Goal: Information Seeking & Learning: Find specific page/section

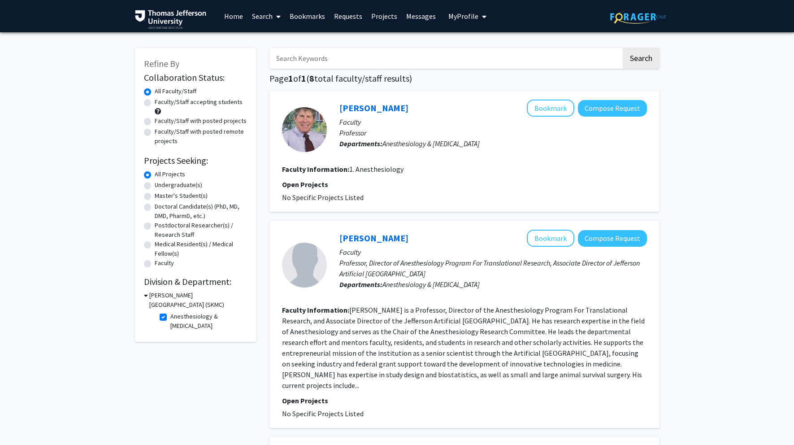
click at [170, 318] on label "Anesthesiology & [MEDICAL_DATA]" at bounding box center [207, 321] width 74 height 19
click at [170, 318] on input "Anesthesiology & [MEDICAL_DATA]" at bounding box center [173, 315] width 6 height 6
checkbox input "false"
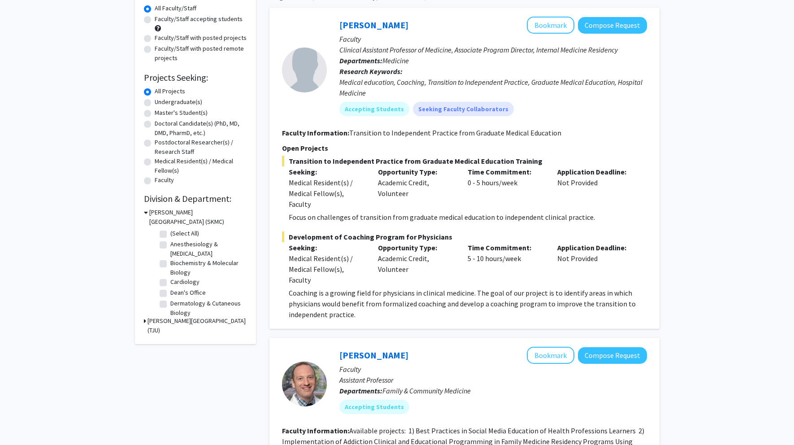
scroll to position [97, 0]
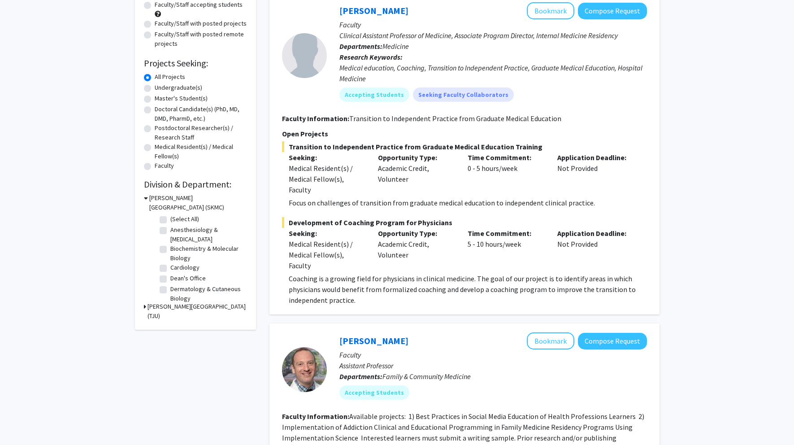
click at [173, 290] on label "Dermatology & Cutaneous Biology" at bounding box center [207, 293] width 74 height 19
click at [173, 290] on input "Dermatology & Cutaneous Biology" at bounding box center [173, 287] width 6 height 6
checkbox input "true"
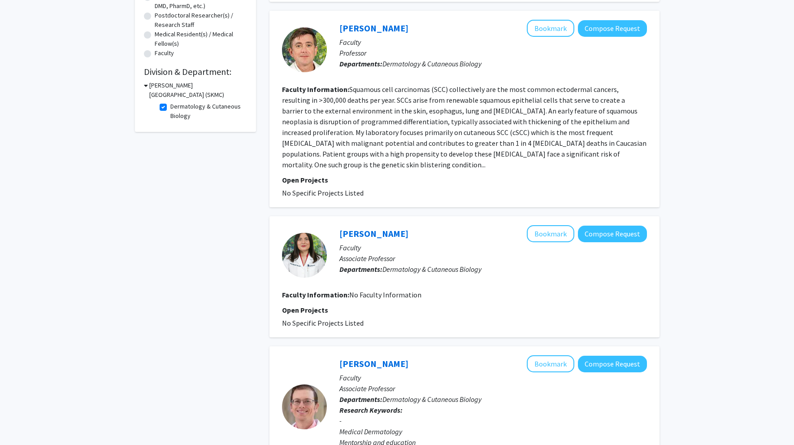
scroll to position [207, 0]
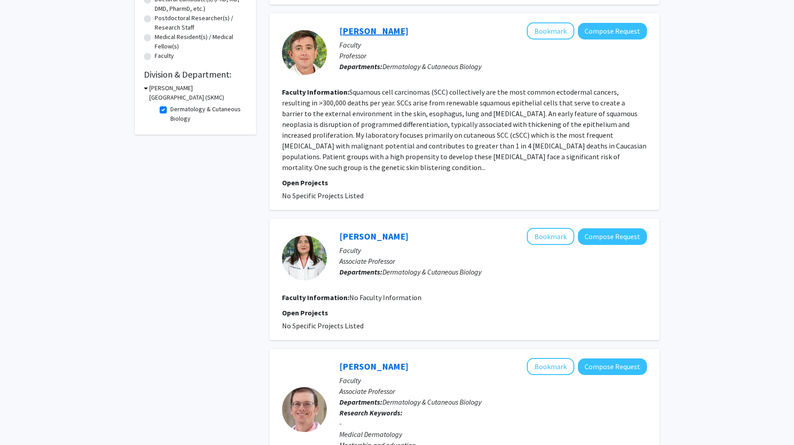
click at [359, 32] on link "[PERSON_NAME]" at bounding box center [374, 30] width 69 height 11
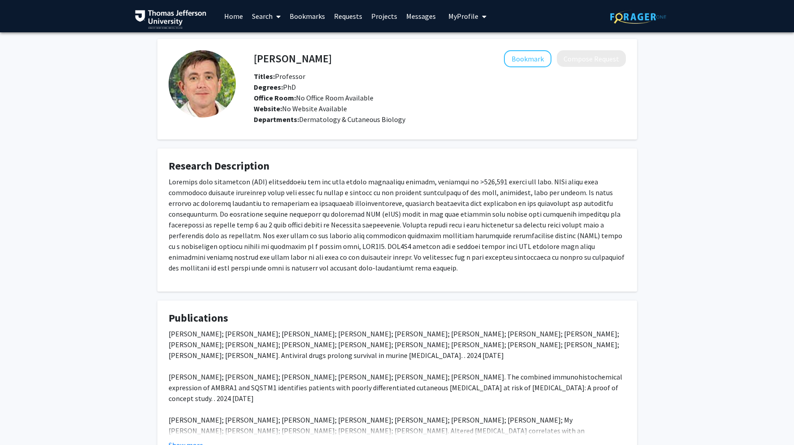
scroll to position [72, 0]
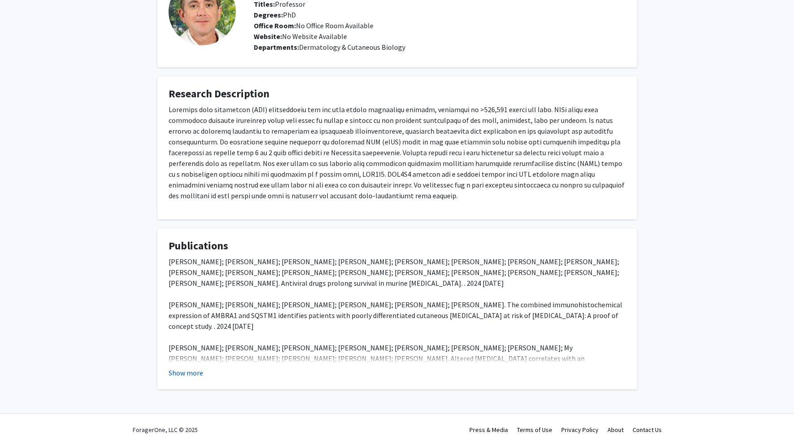
click at [187, 372] on button "Show more" at bounding box center [186, 372] width 35 height 11
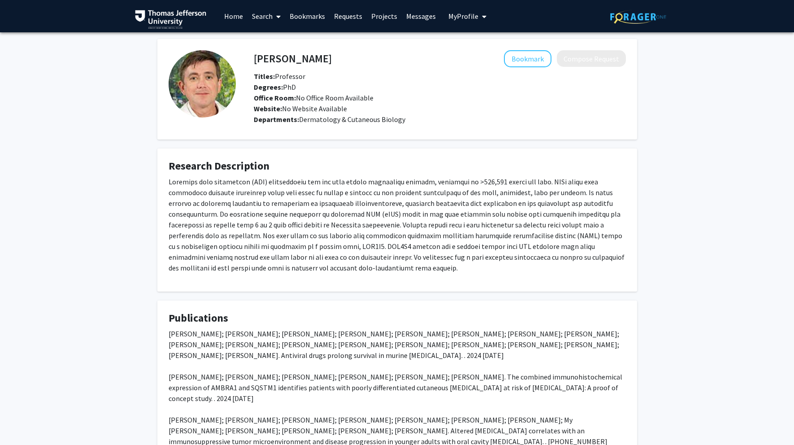
scroll to position [0, 0]
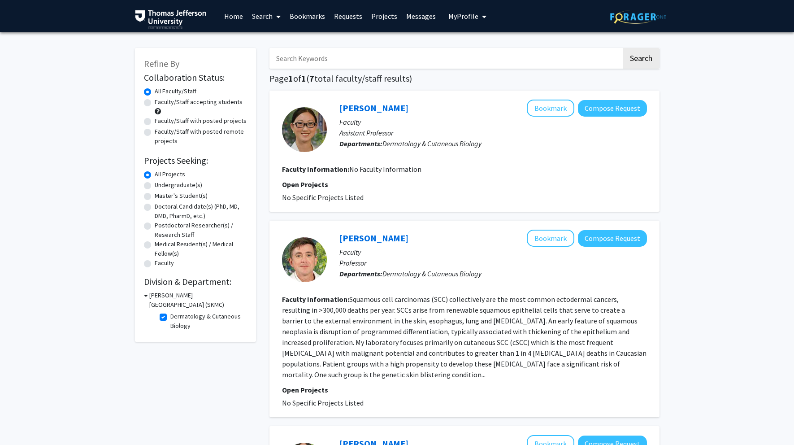
click at [170, 317] on label "Dermatology & Cutaneous Biology" at bounding box center [207, 321] width 74 height 19
click at [170, 317] on input "Dermatology & Cutaneous Biology" at bounding box center [173, 315] width 6 height 6
checkbox input "false"
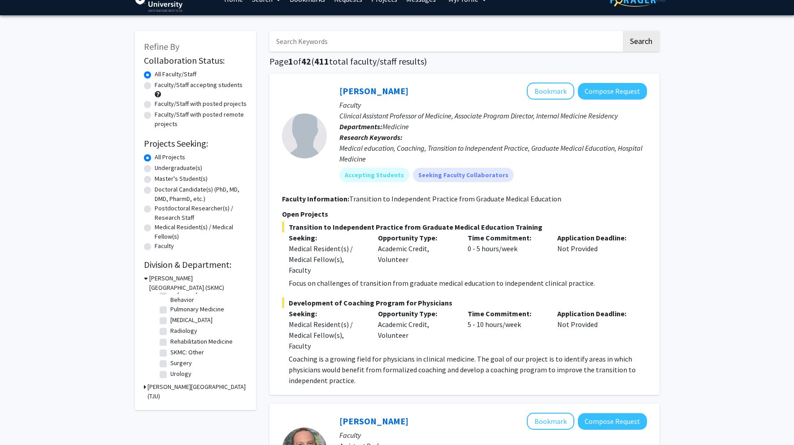
scroll to position [23, 0]
